Goal: Obtain resource: Obtain resource

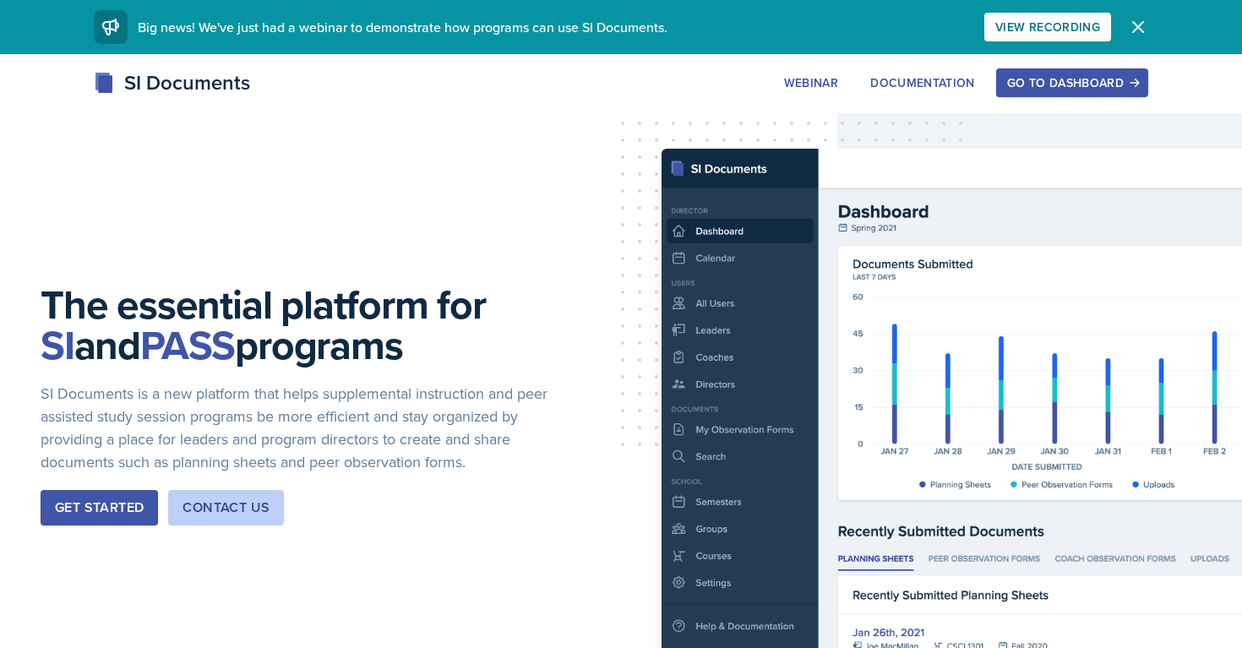
click at [1015, 89] on div "Go to Dashboard" at bounding box center [1072, 83] width 130 height 14
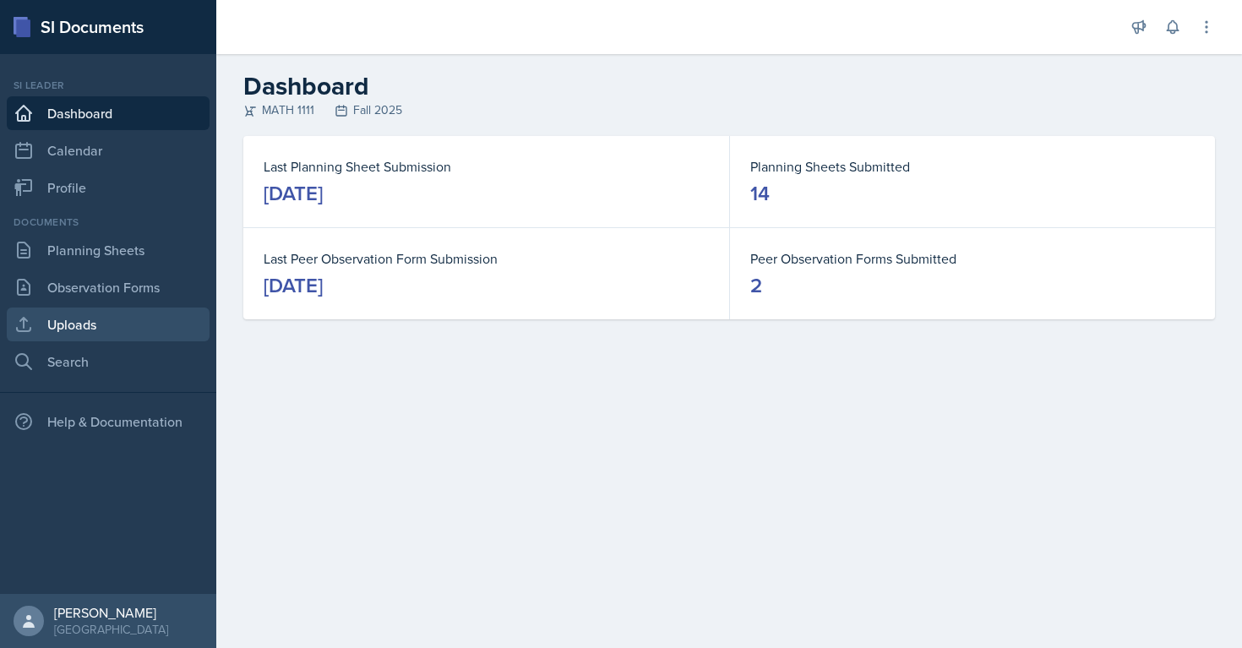
click at [89, 328] on link "Uploads" at bounding box center [108, 324] width 203 height 34
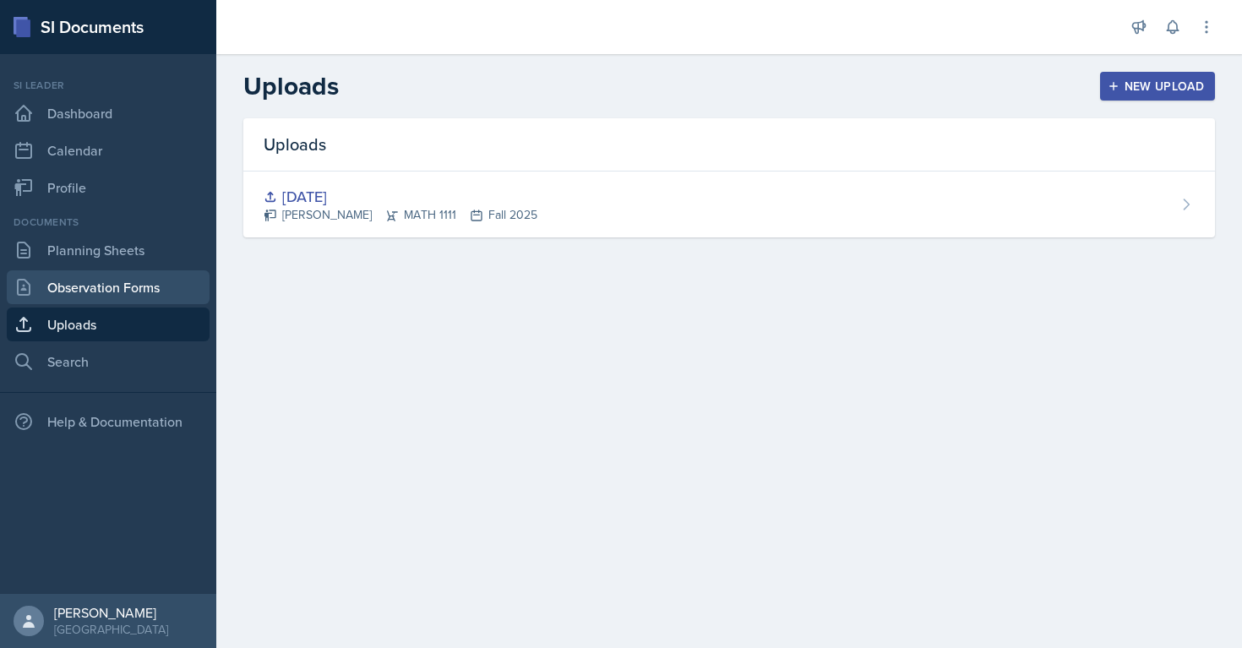
click at [103, 300] on link "Observation Forms" at bounding box center [108, 287] width 203 height 34
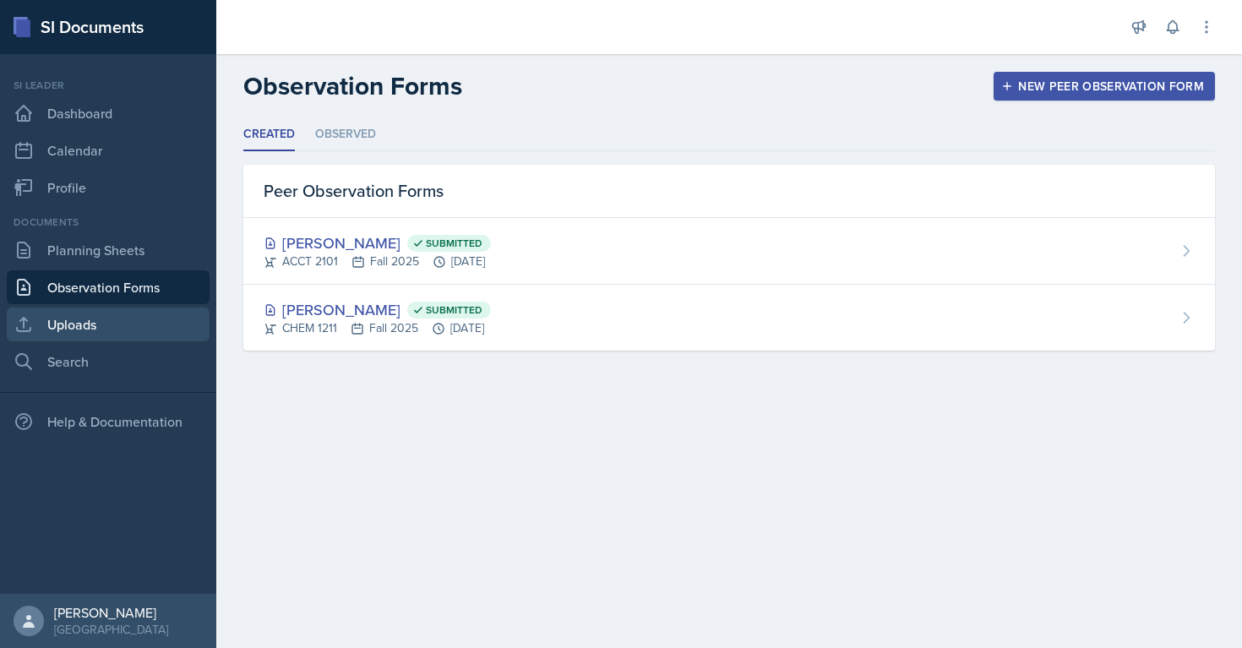
click at [103, 331] on link "Uploads" at bounding box center [108, 324] width 203 height 34
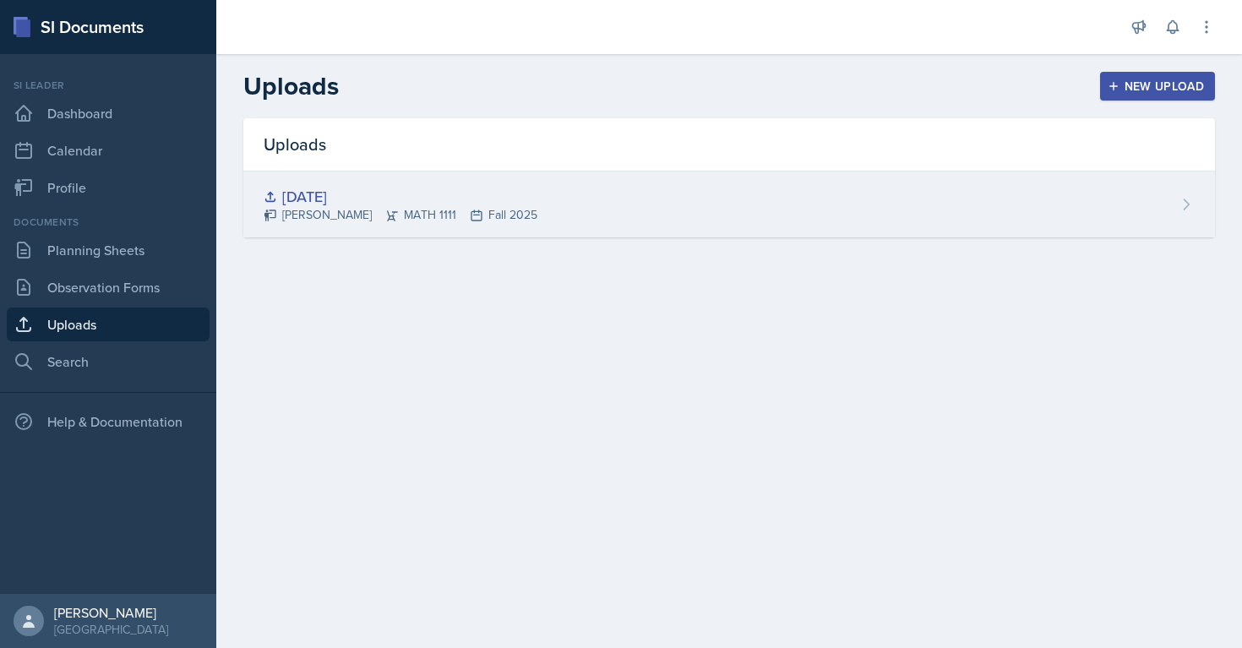
click at [399, 187] on div "[DATE]" at bounding box center [401, 196] width 274 height 23
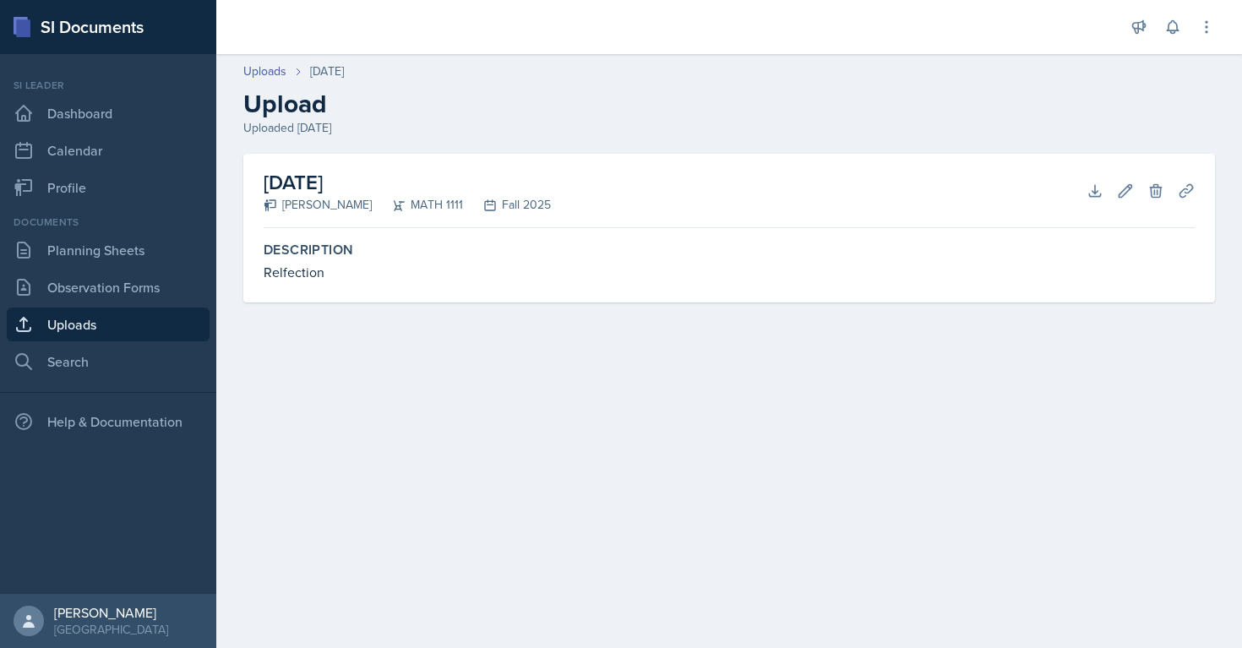
click at [82, 327] on link "Uploads" at bounding box center [108, 324] width 203 height 34
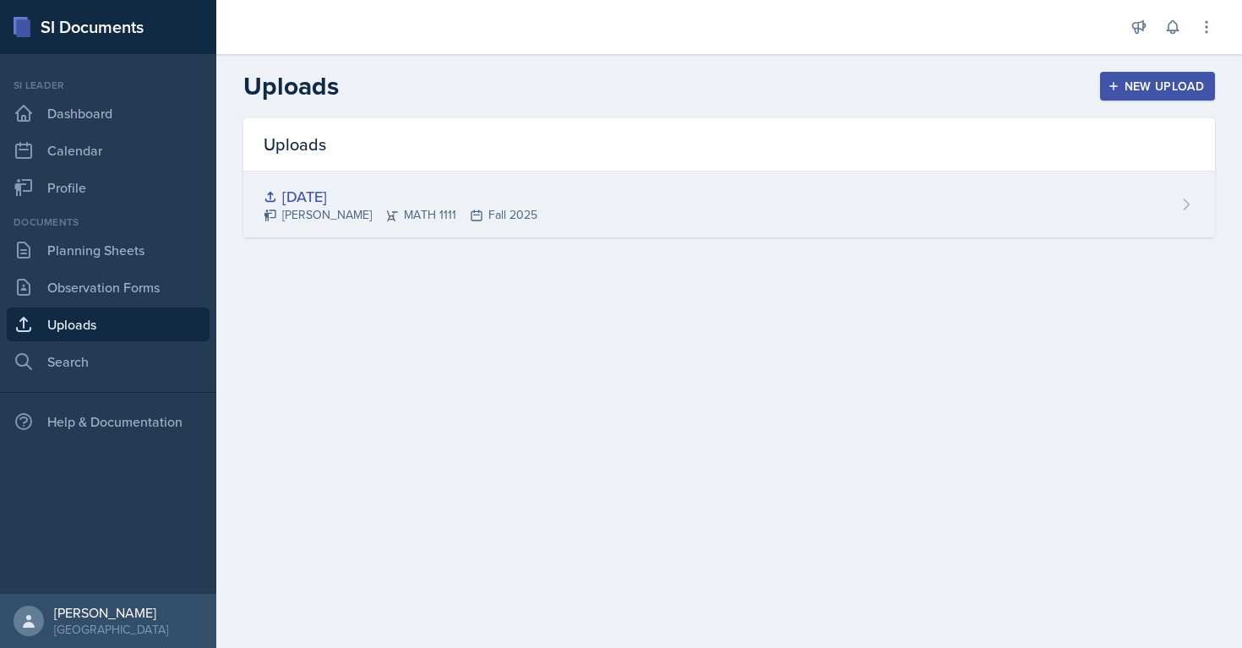
click at [269, 218] on icon at bounding box center [271, 216] width 14 height 14
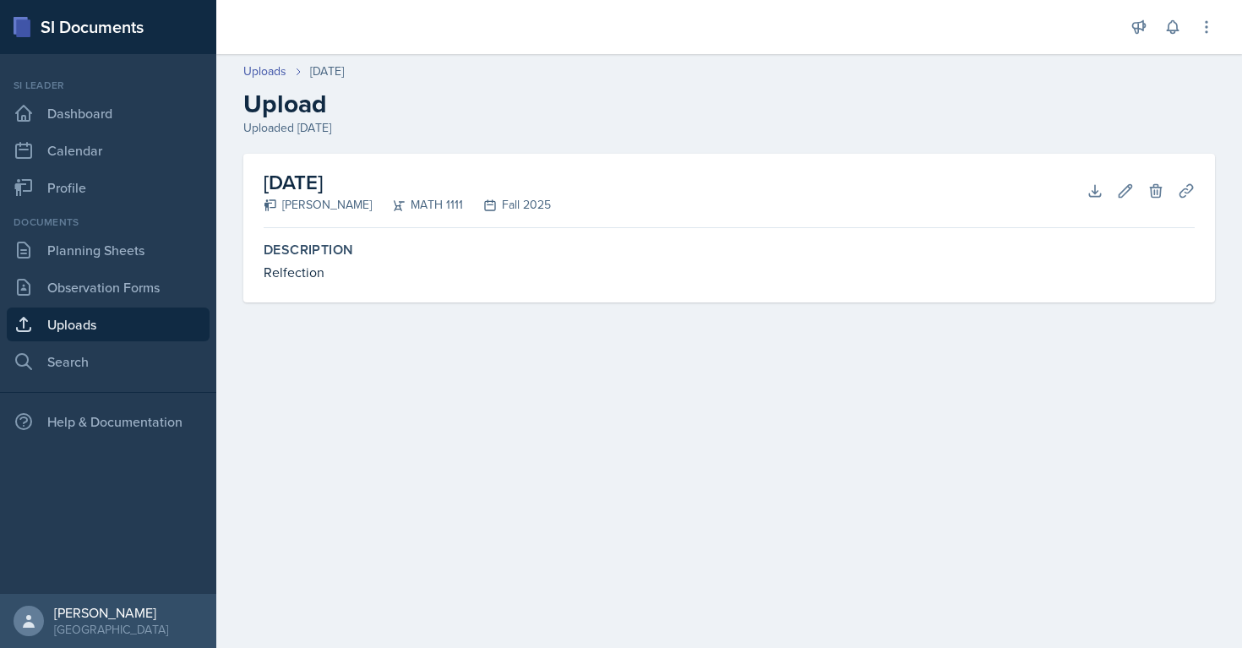
click at [56, 319] on link "Uploads" at bounding box center [108, 324] width 203 height 34
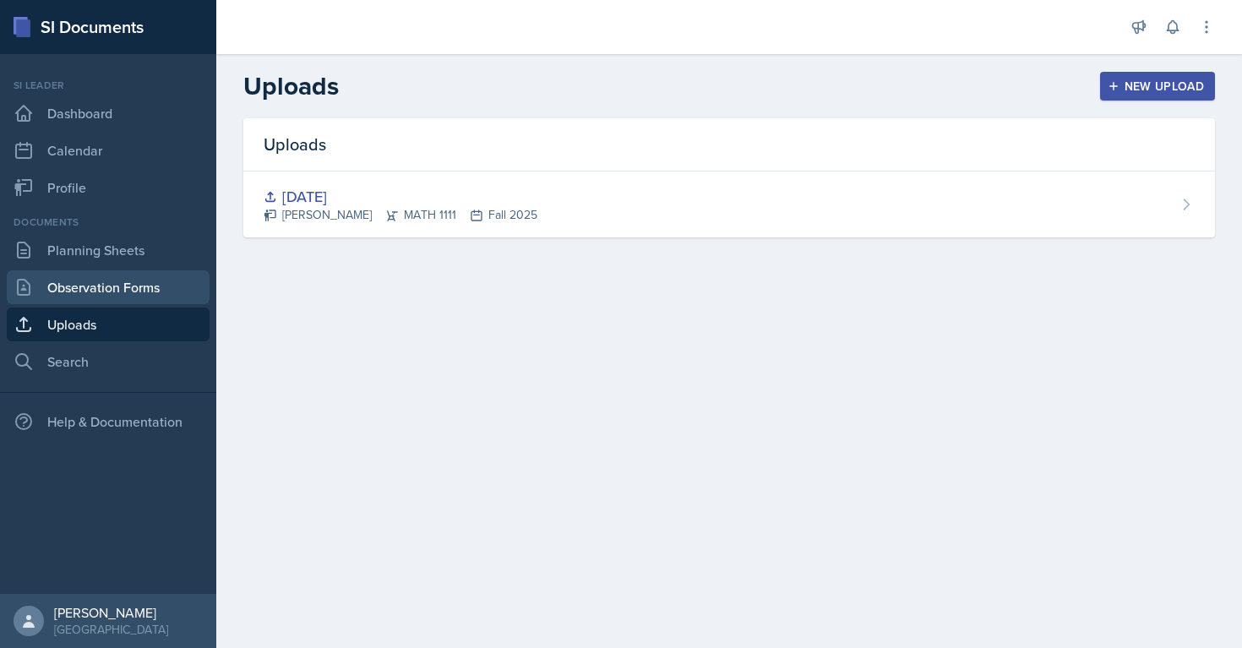
click at [52, 299] on link "Observation Forms" at bounding box center [108, 287] width 203 height 34
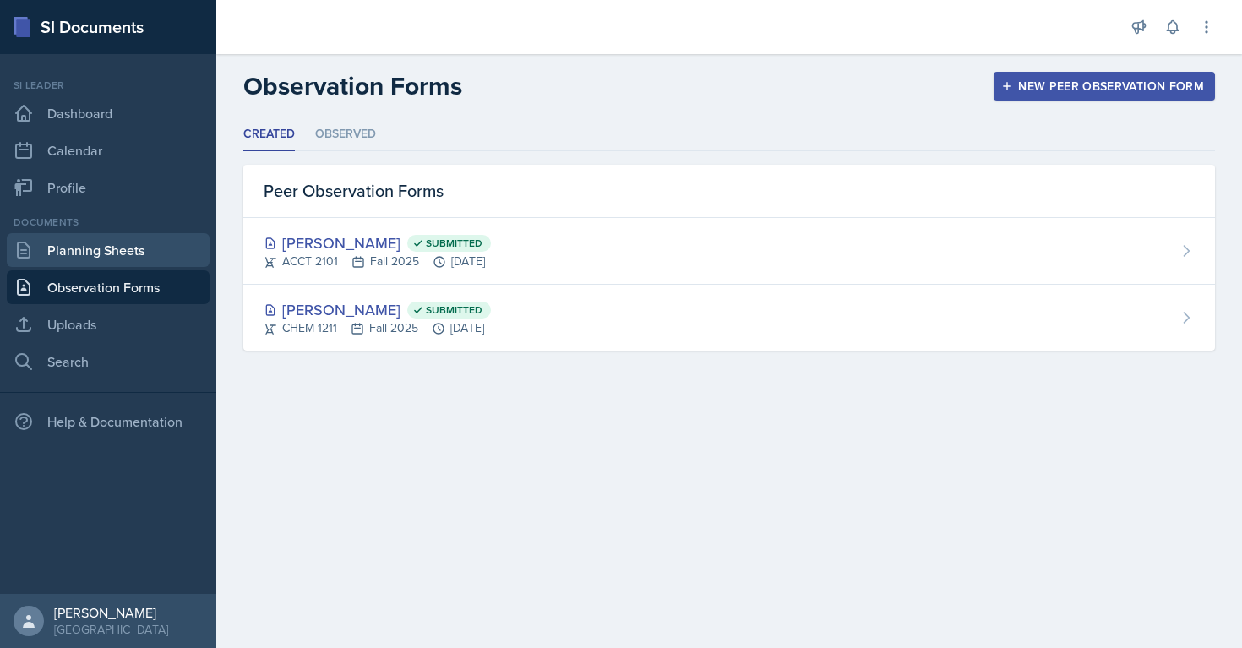
click at [84, 256] on link "Planning Sheets" at bounding box center [108, 250] width 203 height 34
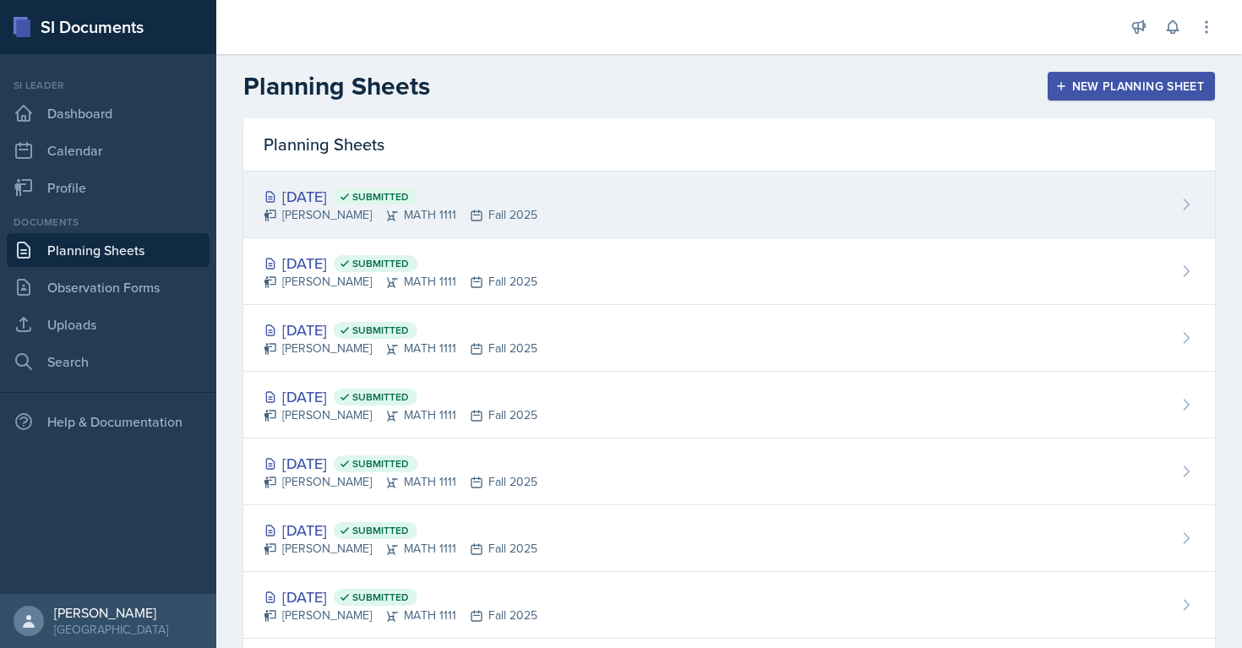
click at [322, 204] on div "[DATE] Submitted" at bounding box center [401, 196] width 274 height 23
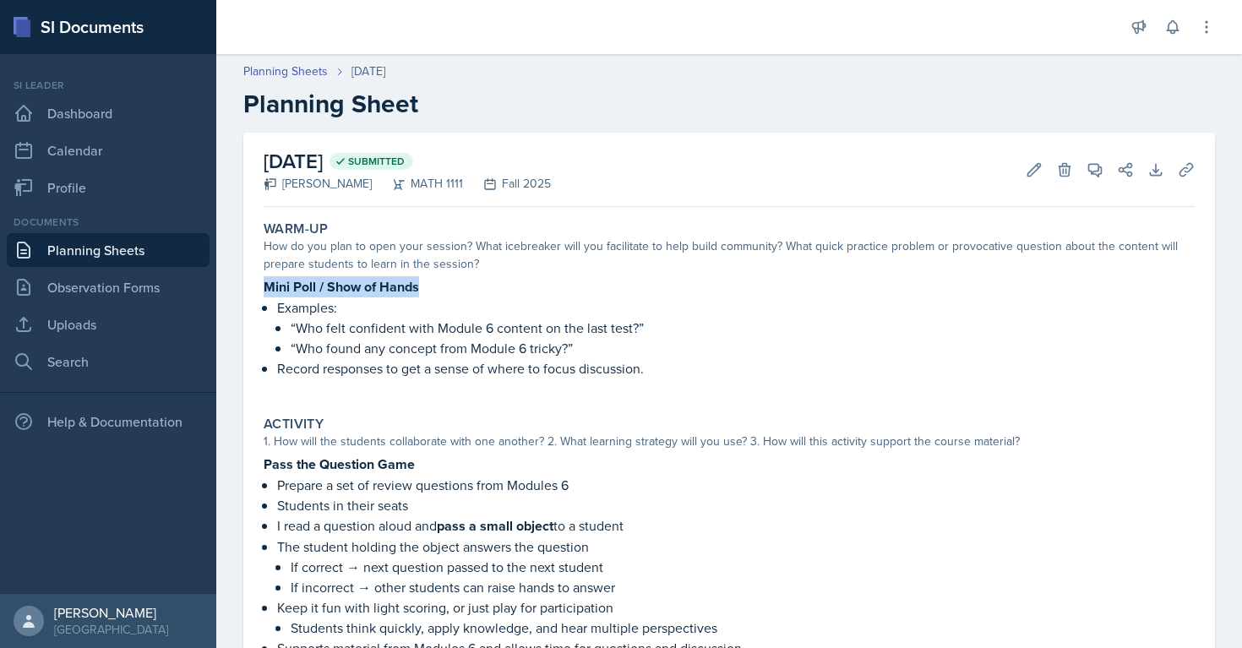
drag, startPoint x: 262, startPoint y: 280, endPoint x: 428, endPoint y: 280, distance: 166.4
click at [428, 280] on div "Warm-Up How do you plan to open your session? What icebreaker will you facilita…" at bounding box center [729, 308] width 944 height 188
copy strong "Mini Poll / Show of Hands"
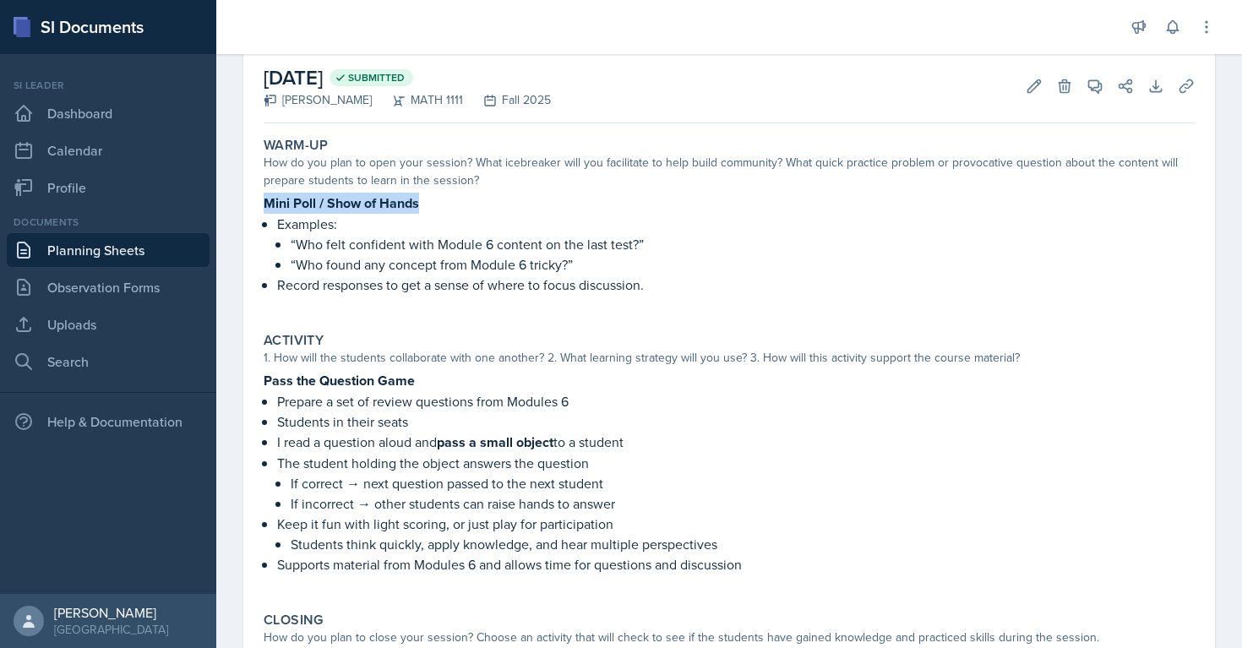
scroll to position [102, 0]
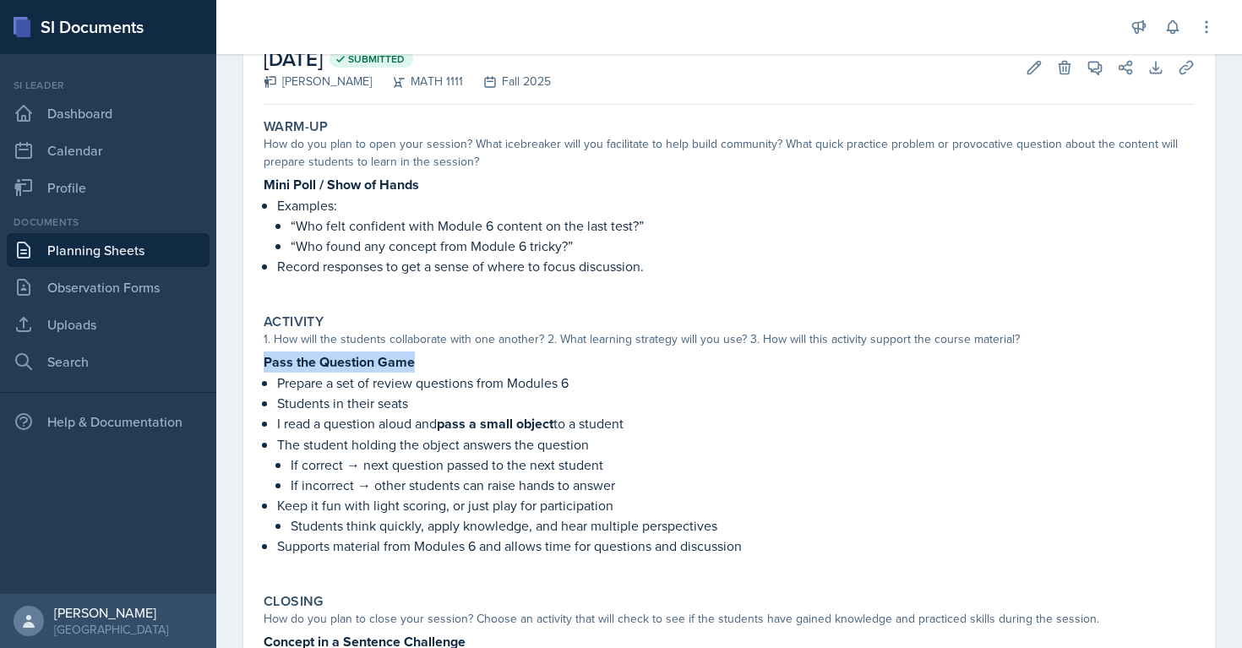
drag, startPoint x: 264, startPoint y: 364, endPoint x: 465, endPoint y: 360, distance: 200.2
click at [465, 360] on p "Pass the Question Game" at bounding box center [729, 361] width 931 height 21
copy strong "Pass the Question Game"
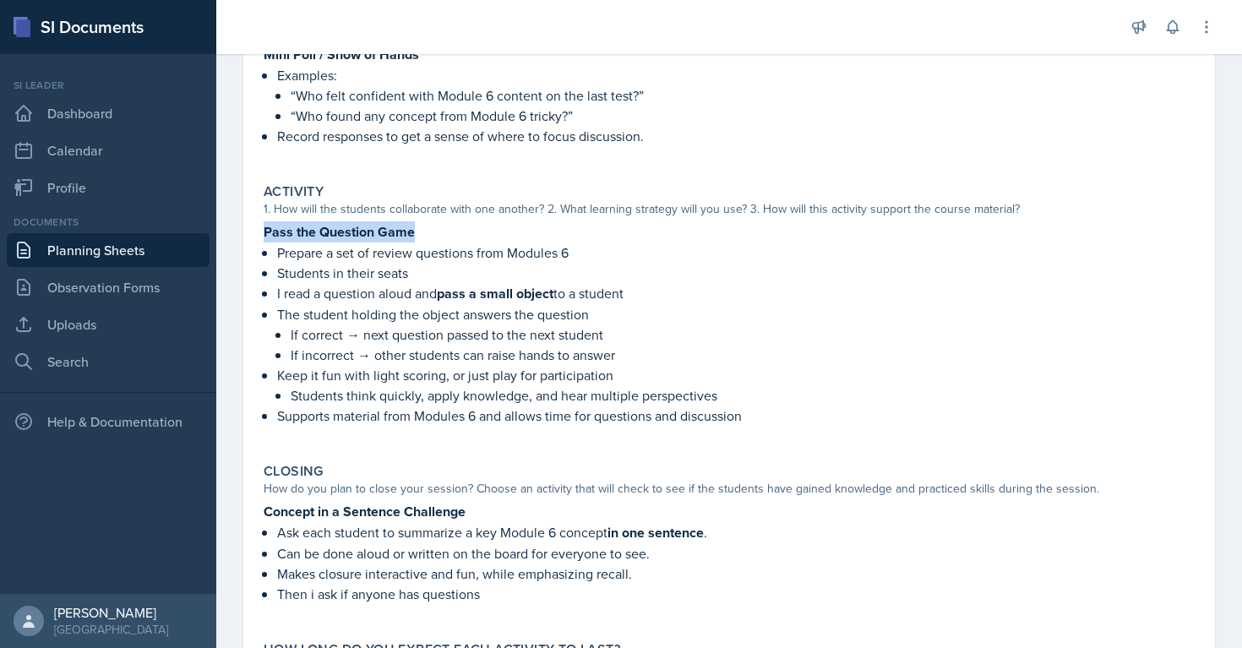
scroll to position [349, 0]
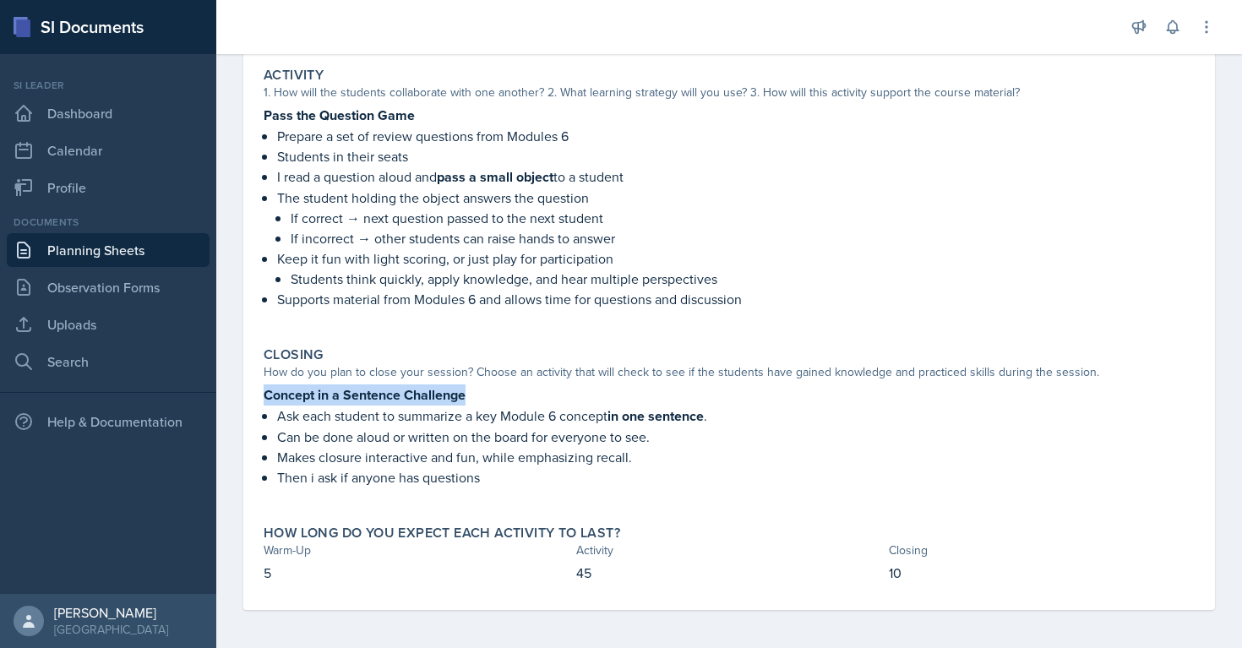
copy strong "Concept in a Sentence Challenge"
drag, startPoint x: 258, startPoint y: 391, endPoint x: 491, endPoint y: 388, distance: 233.1
click at [491, 388] on div "Closing How do you plan to close your session? Choose an activity that will che…" at bounding box center [729, 425] width 944 height 171
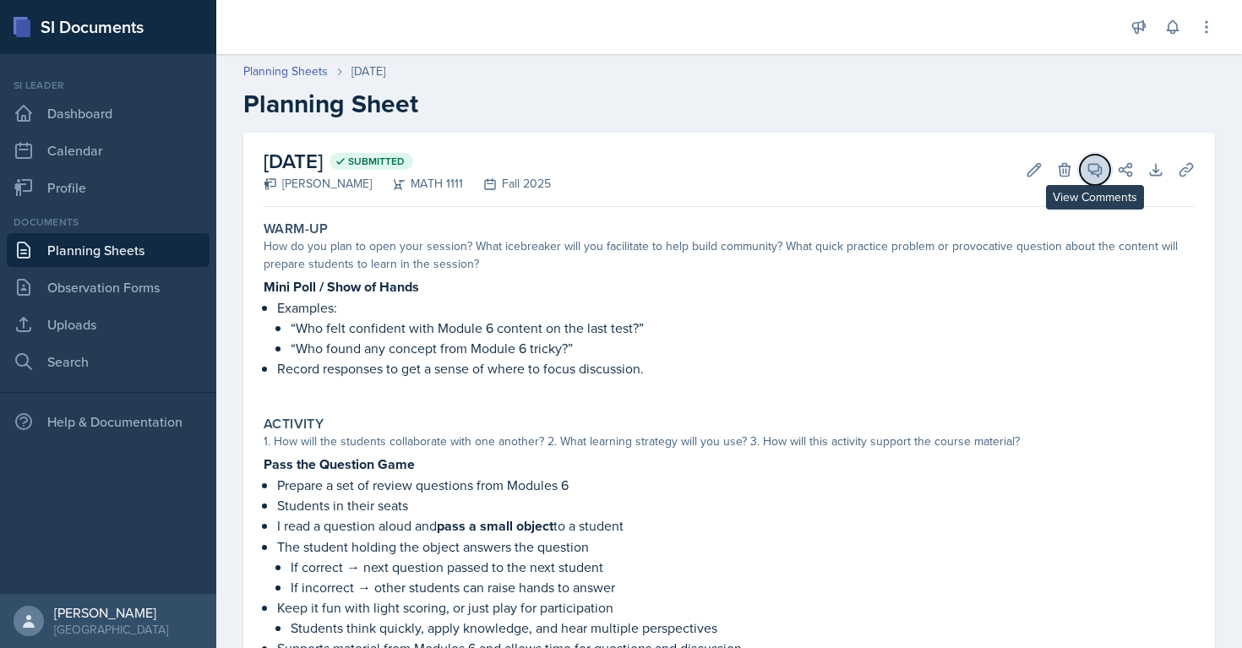
click at [1093, 162] on icon at bounding box center [1094, 169] width 17 height 17
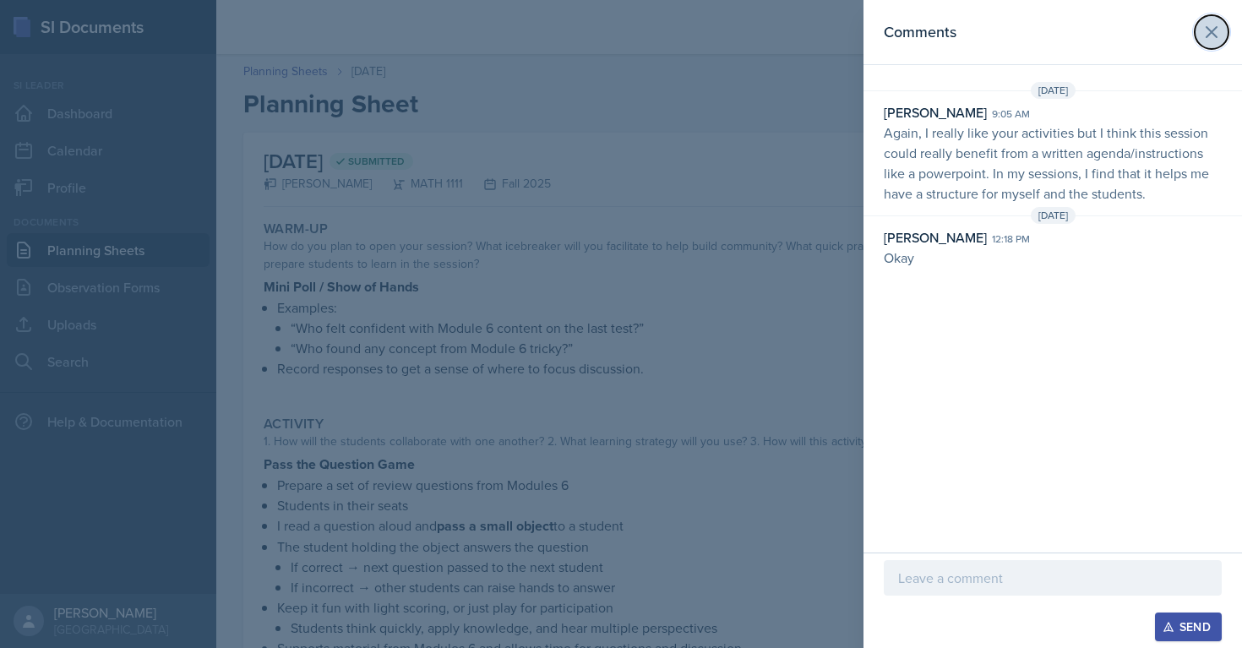
click at [1215, 28] on icon at bounding box center [1211, 32] width 10 height 10
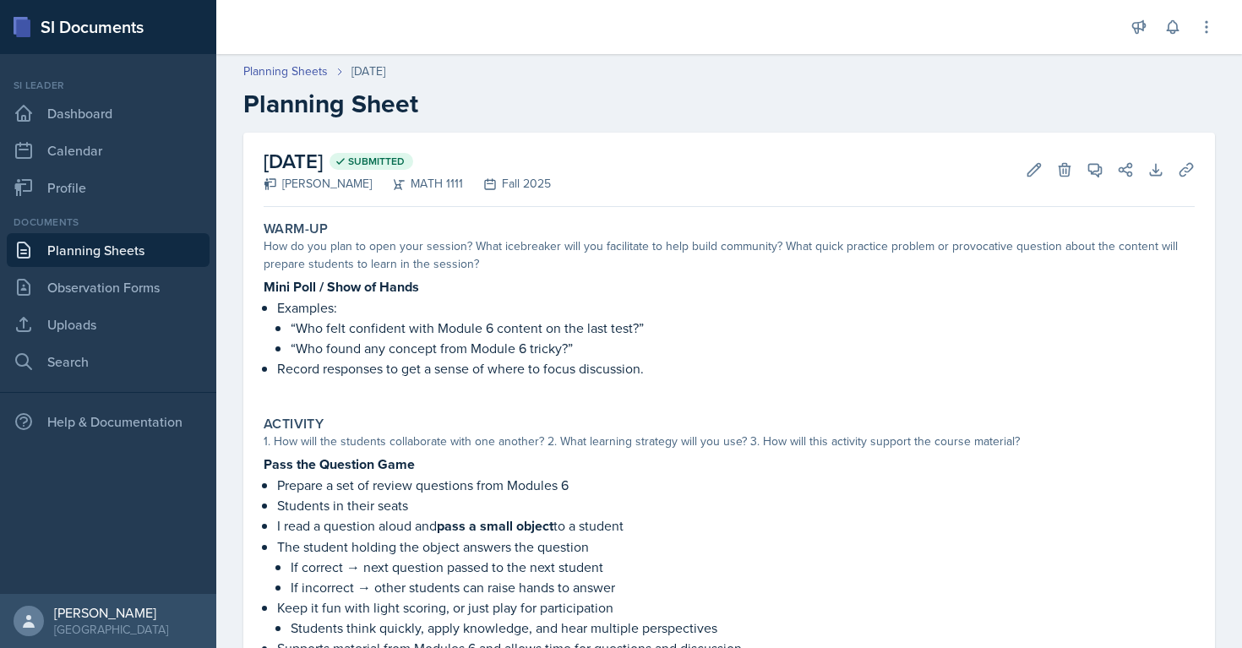
click at [344, 284] on strong "Mini Poll / Show of Hands" at bounding box center [341, 286] width 155 height 19
copy strong "Mini Poll / Show of Hands"
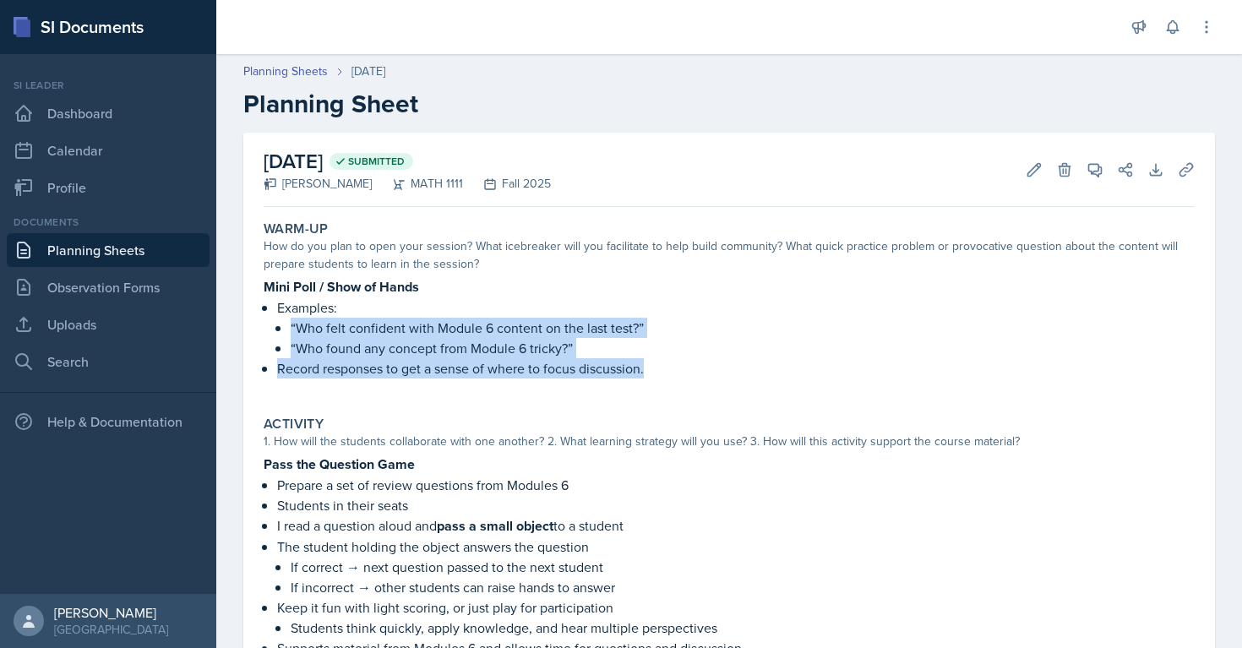
drag, startPoint x: 290, startPoint y: 318, endPoint x: 663, endPoint y: 364, distance: 376.1
click at [663, 364] on ul "Examples: “Who felt confident with Module 6 content on the last test?” “Who fou…" at bounding box center [735, 337] width 917 height 81
copy ul "“Who felt confident with Module 6 content on the last test?” “Who found any con…"
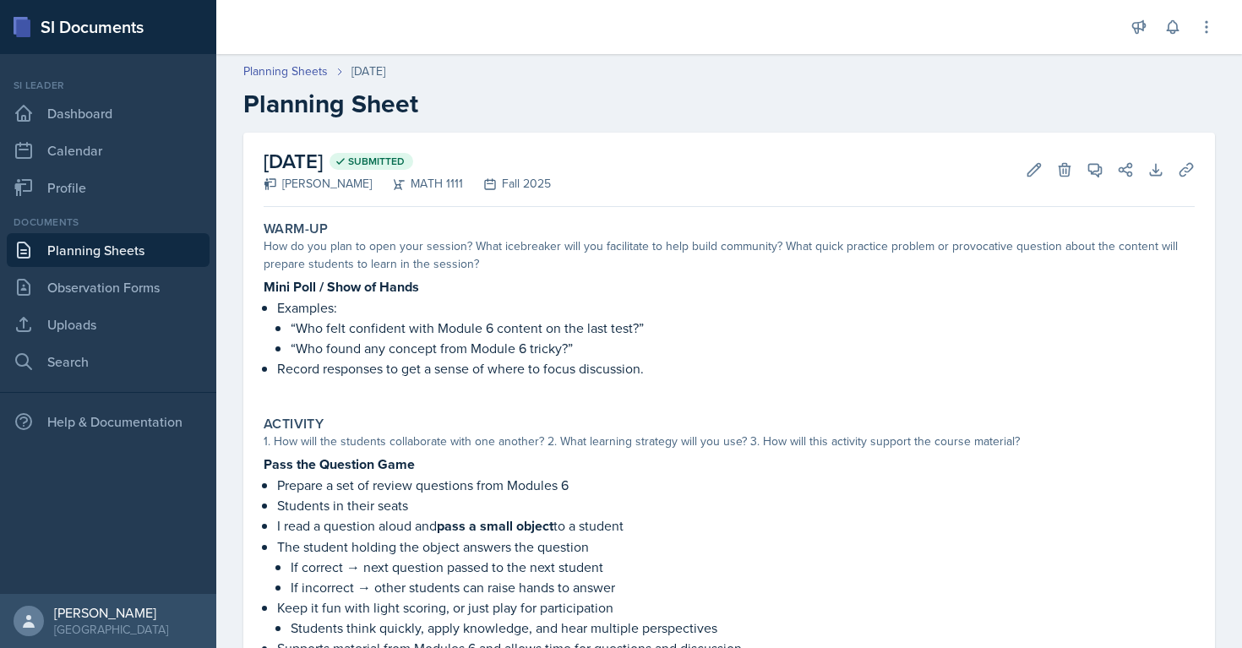
click at [332, 345] on p "“Who found any concept from Module 6 tricky?”" at bounding box center [743, 348] width 904 height 20
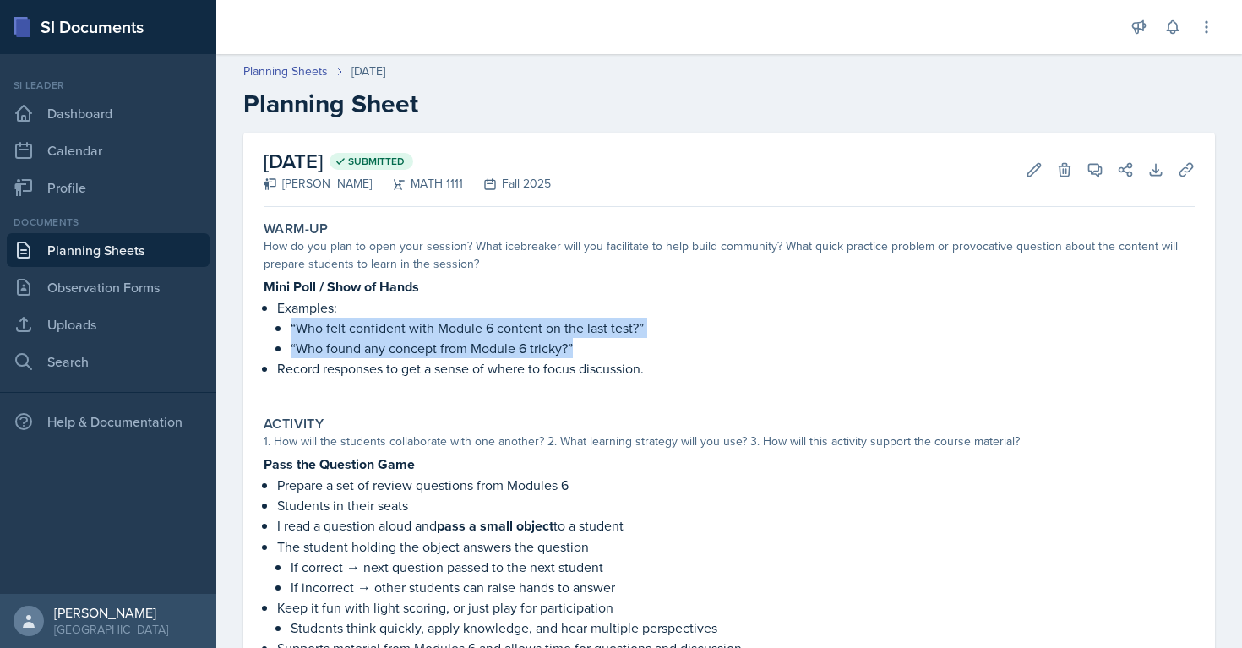
drag, startPoint x: 581, startPoint y: 342, endPoint x: 286, endPoint y: 325, distance: 295.2
click at [286, 325] on li "Examples: “Who felt confident with Module 6 content on the last test?” “Who fou…" at bounding box center [735, 327] width 917 height 61
copy ul "“Who felt confident with Module 6 content on the last test?” “Who found any con…"
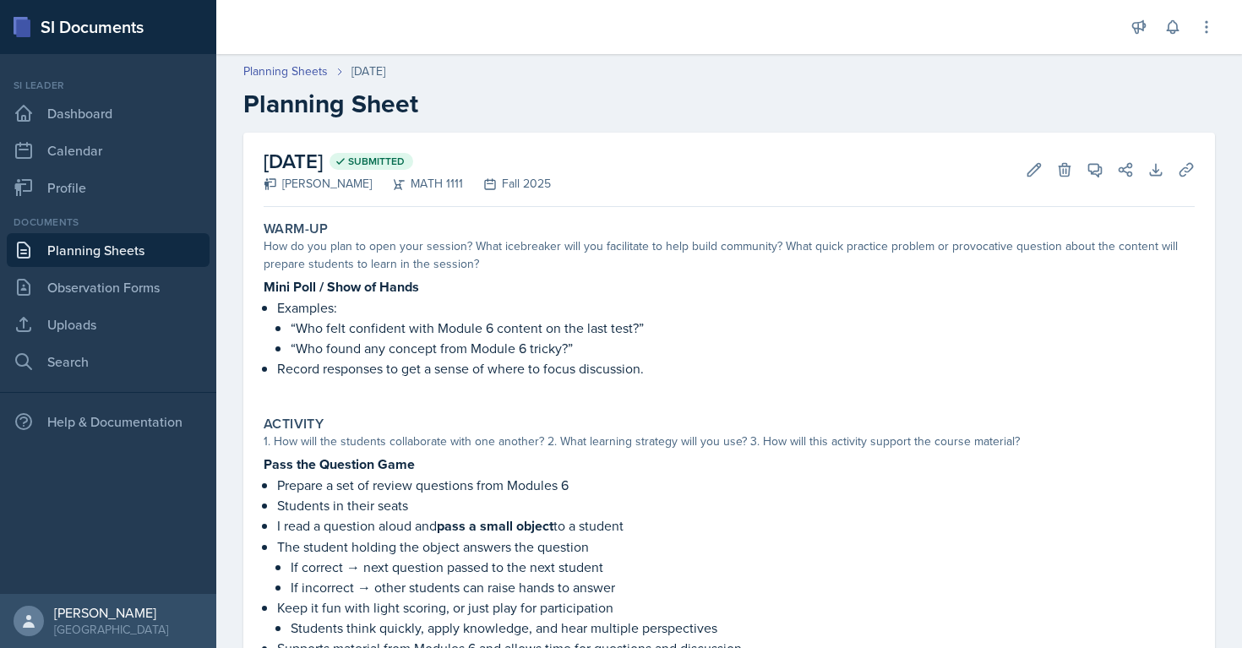
click at [326, 454] on strong "Pass the Question Game" at bounding box center [339, 463] width 151 height 19
copy strong "Pass the Question Game"
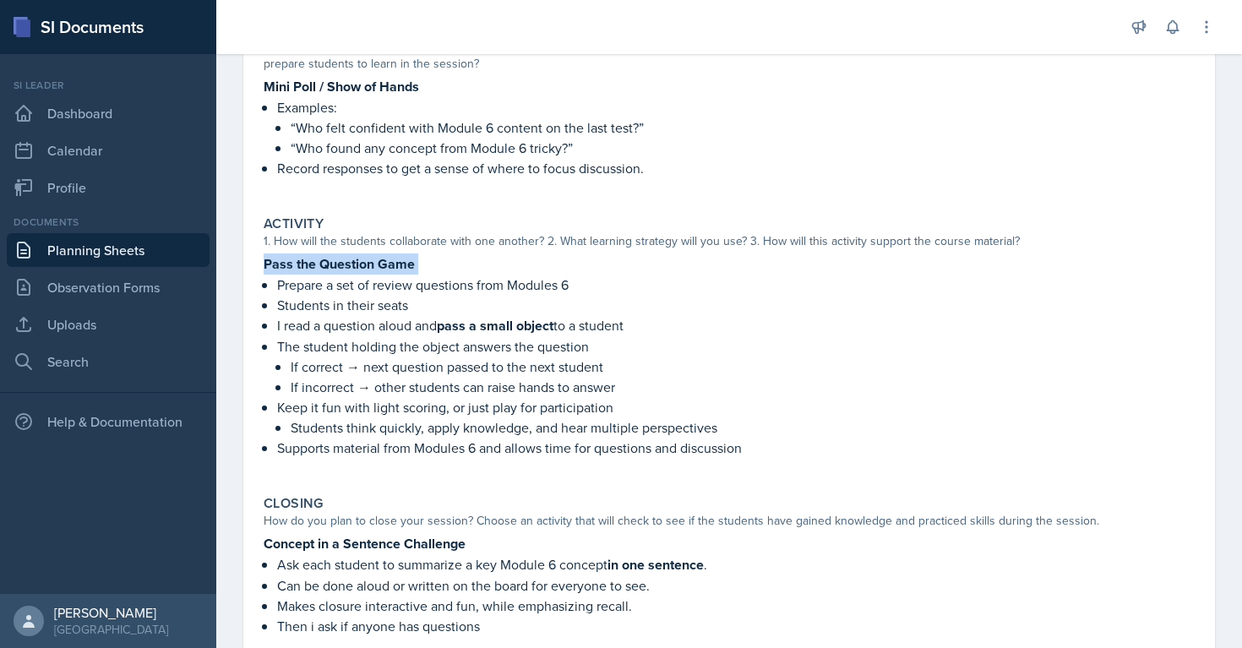
scroll to position [230, 0]
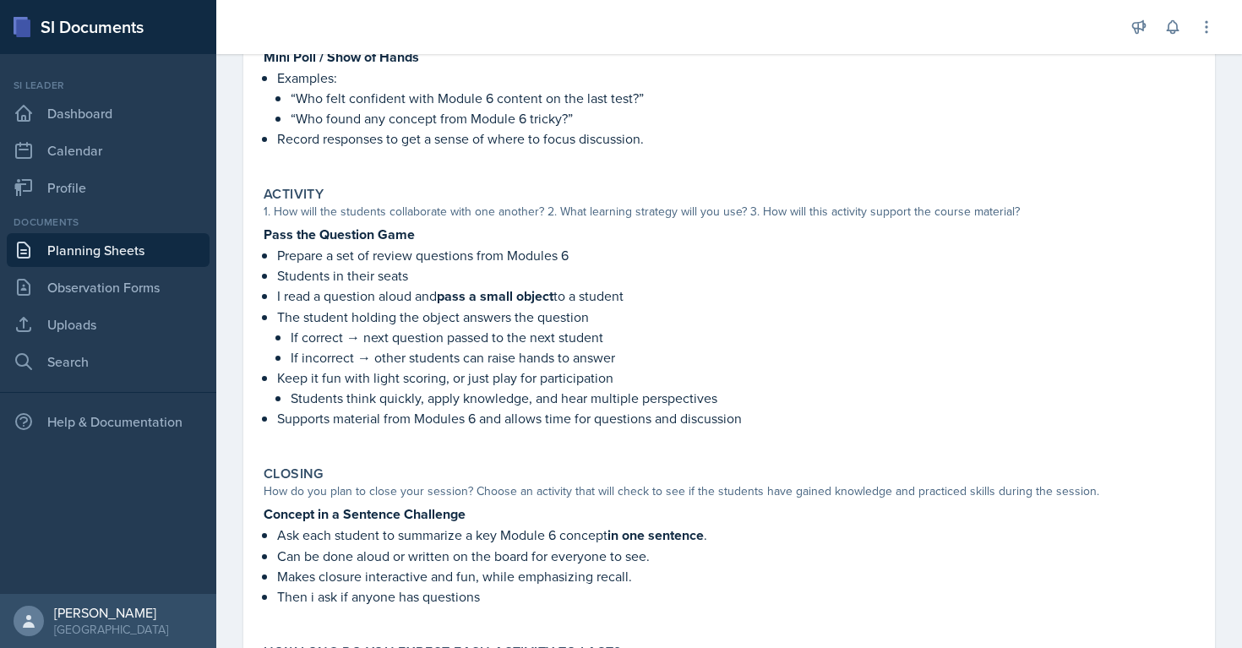
click at [276, 251] on div "Pass the Question Game Prepare a set of review questions from Modules 6 Student…" at bounding box center [729, 334] width 931 height 221
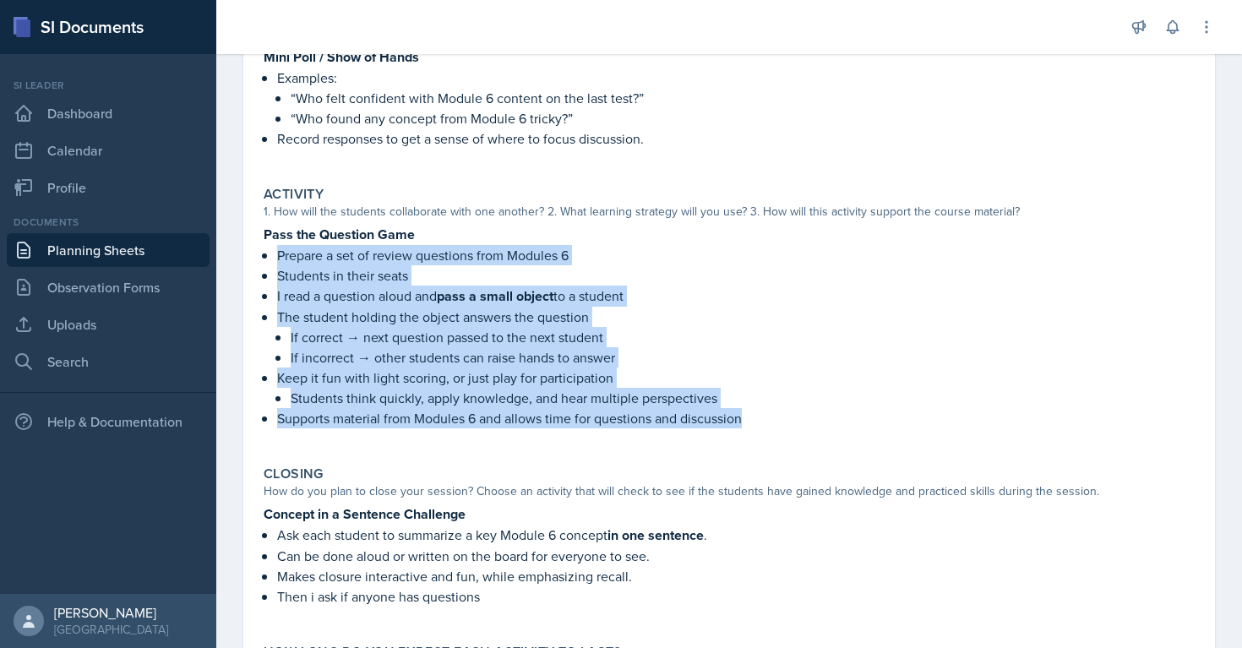
drag, startPoint x: 276, startPoint y: 251, endPoint x: 736, endPoint y: 415, distance: 487.8
click at [736, 415] on ul "Prepare a set of review questions from Modules 6 Students in their seats I read…" at bounding box center [735, 336] width 917 height 183
copy ul "Prepare a set of review questions from Modules 6 Students in their seats I read…"
